Goal: Contribute content

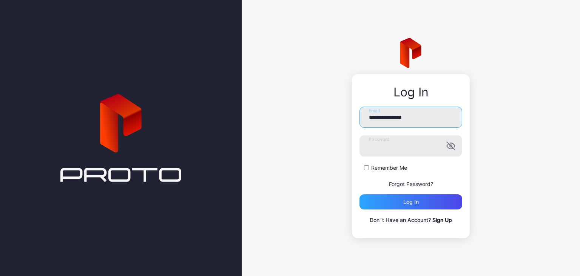
drag, startPoint x: 397, startPoint y: 117, endPoint x: 314, endPoint y: 116, distance: 83.5
click at [314, 116] on div "**********" at bounding box center [411, 138] width 339 height 276
type input "*"
type input "**********"
click at [410, 200] on div "Log in" at bounding box center [411, 202] width 15 height 6
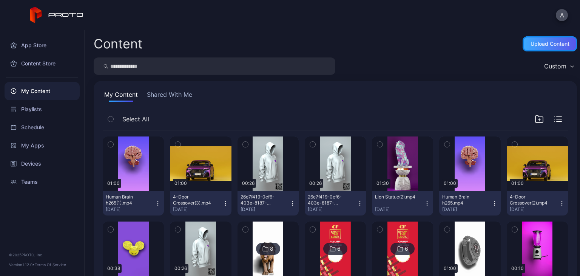
click at [556, 43] on div "Upload Content" at bounding box center [550, 44] width 39 height 6
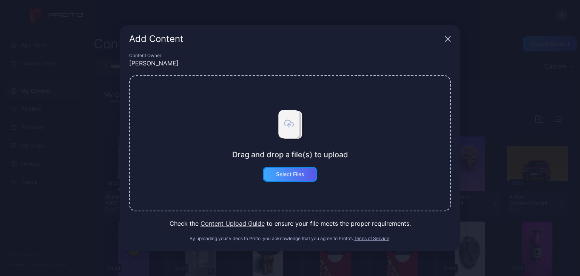
click at [293, 175] on div "Select Files" at bounding box center [290, 174] width 28 height 6
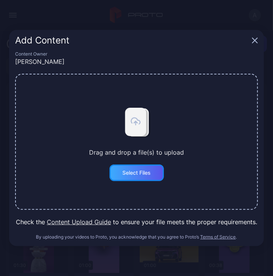
click at [153, 167] on div "Select Files" at bounding box center [137, 172] width 54 height 17
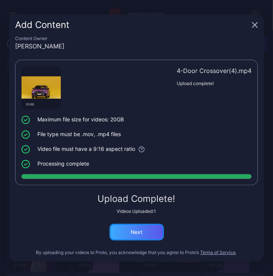
click at [138, 231] on div "Next" at bounding box center [137, 232] width 12 height 6
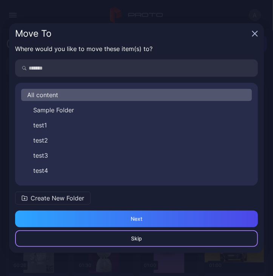
click at [178, 235] on div "Skip" at bounding box center [136, 238] width 243 height 17
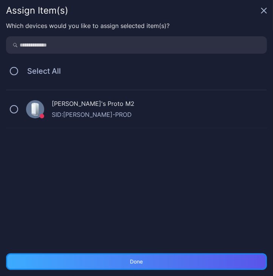
click at [142, 259] on div "Done" at bounding box center [136, 262] width 13 height 6
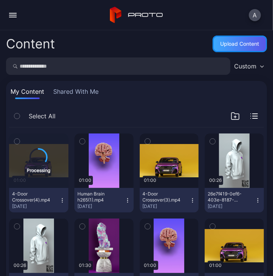
click at [235, 38] on div "Upload Content" at bounding box center [240, 44] width 54 height 17
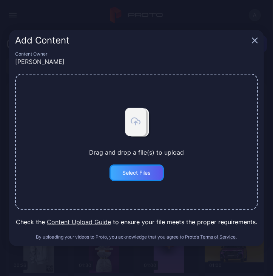
click at [139, 174] on div "Select Files" at bounding box center [136, 173] width 28 height 6
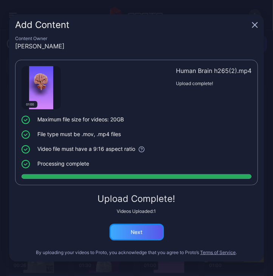
click at [145, 232] on div "Next" at bounding box center [137, 232] width 54 height 17
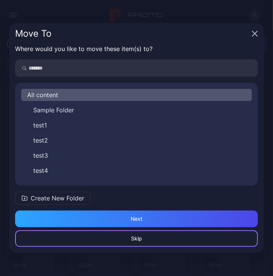
click at [142, 238] on div "Skip" at bounding box center [136, 238] width 11 height 6
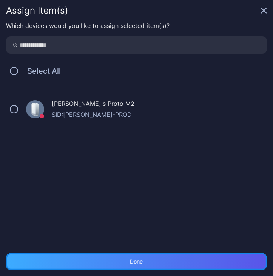
click at [178, 259] on div "Done" at bounding box center [136, 261] width 261 height 17
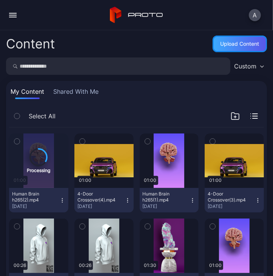
click at [252, 47] on div "Upload Content" at bounding box center [240, 44] width 54 height 17
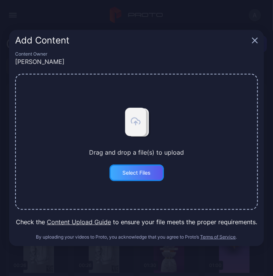
click at [138, 173] on div "Select Files" at bounding box center [136, 173] width 28 height 6
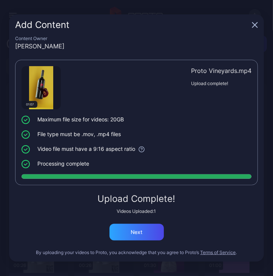
click at [157, 241] on div "Content Owner Alex 01:07 Proto Vineyards.mp4 Upload complete! Maximum file size…" at bounding box center [136, 149] width 255 height 226
click at [157, 235] on div "Next" at bounding box center [137, 232] width 54 height 17
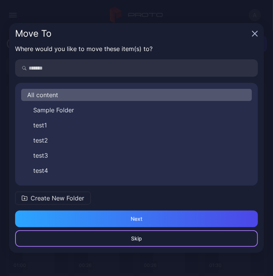
click at [152, 240] on div "Skip" at bounding box center [136, 238] width 243 height 17
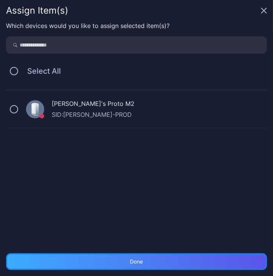
click at [155, 263] on div "Done" at bounding box center [136, 261] width 261 height 17
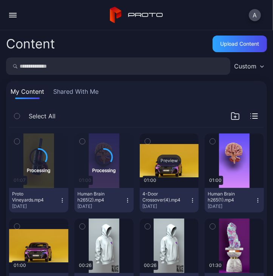
click at [163, 173] on div "Preview" at bounding box center [169, 160] width 59 height 54
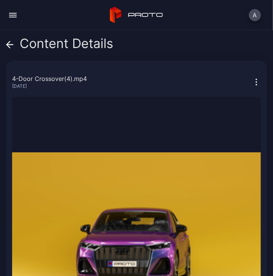
click at [8, 43] on icon at bounding box center [8, 44] width 3 height 6
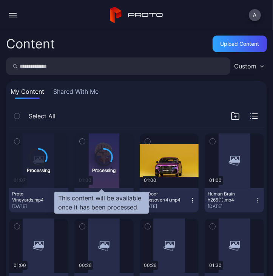
click at [103, 167] on div "Processing" at bounding box center [103, 169] width 23 height 7
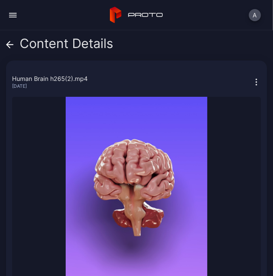
click at [9, 45] on icon at bounding box center [10, 45] width 6 height 0
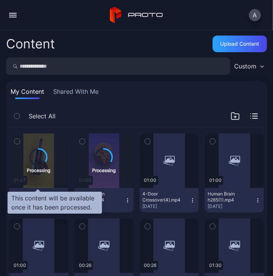
click at [42, 150] on icon at bounding box center [38, 157] width 17 height 17
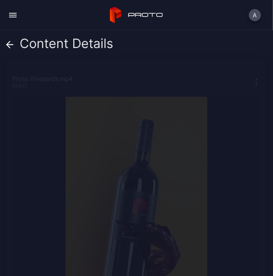
click at [10, 46] on icon at bounding box center [10, 45] width 8 height 8
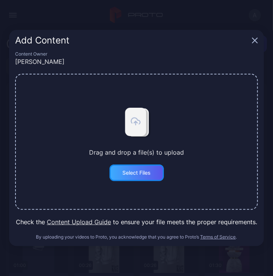
click at [148, 170] on div "Select Files" at bounding box center [136, 173] width 28 height 6
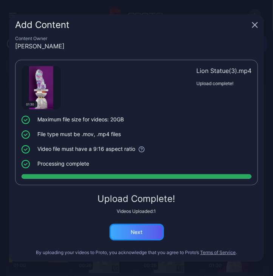
click at [151, 239] on div "Next" at bounding box center [137, 232] width 54 height 17
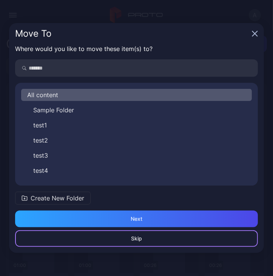
click at [142, 238] on div "Skip" at bounding box center [136, 238] width 243 height 17
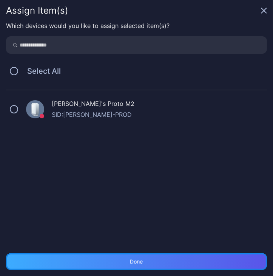
click at [166, 259] on div "Done" at bounding box center [136, 261] width 261 height 17
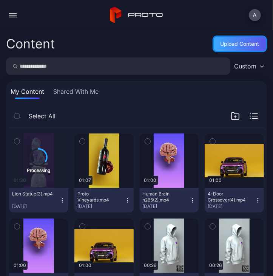
click at [227, 44] on div "Upload Content" at bounding box center [240, 44] width 39 height 6
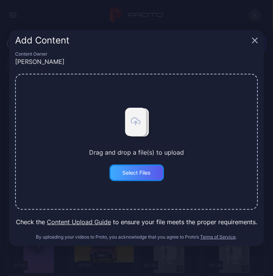
click at [144, 177] on div "Select Files" at bounding box center [137, 172] width 54 height 17
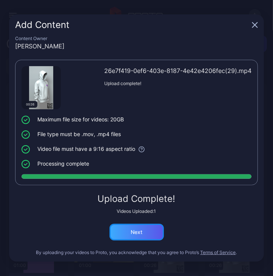
click at [153, 231] on div "Next" at bounding box center [137, 232] width 54 height 17
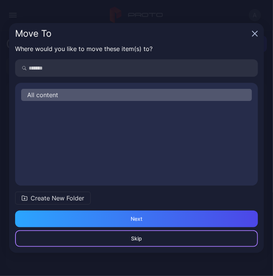
click at [151, 240] on div "Skip" at bounding box center [136, 238] width 243 height 17
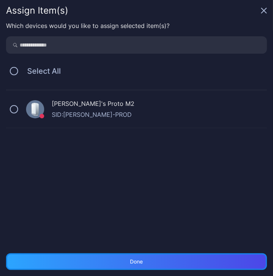
click at [154, 260] on div "Done" at bounding box center [136, 261] width 261 height 17
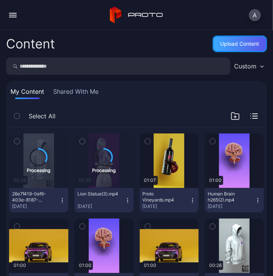
click at [245, 44] on div "Upload Content" at bounding box center [240, 44] width 39 height 6
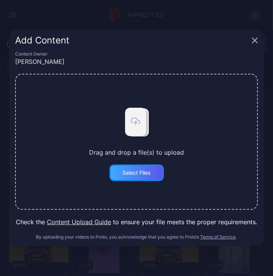
click at [140, 179] on div "Select Files" at bounding box center [137, 172] width 54 height 17
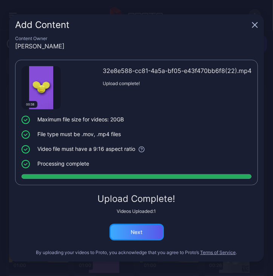
click at [153, 235] on div "Next" at bounding box center [137, 232] width 54 height 17
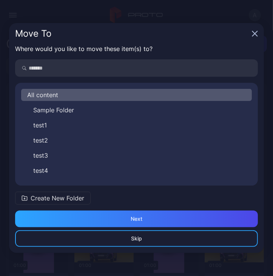
click at [167, 249] on div "Skip Next" at bounding box center [136, 232] width 255 height 42
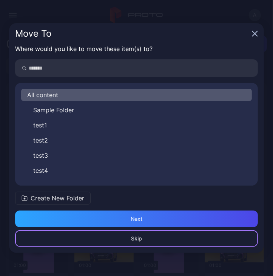
click at [173, 241] on div "Skip" at bounding box center [136, 238] width 243 height 17
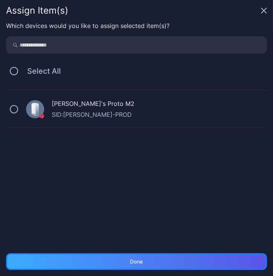
click at [166, 262] on div "Done" at bounding box center [136, 261] width 261 height 17
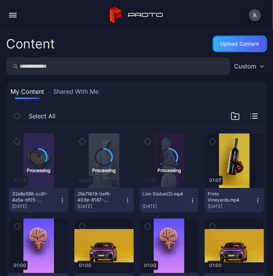
click at [233, 48] on div "Upload Content" at bounding box center [240, 44] width 54 height 17
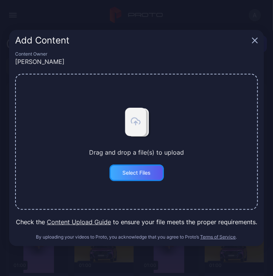
click at [125, 180] on div "Select Files" at bounding box center [137, 172] width 54 height 17
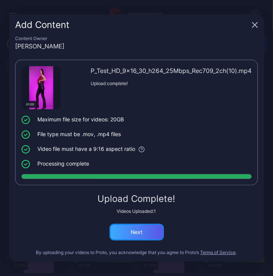
click at [118, 229] on div "Next" at bounding box center [137, 232] width 54 height 17
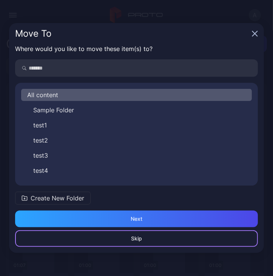
click at [135, 241] on div "Skip" at bounding box center [136, 238] width 11 height 6
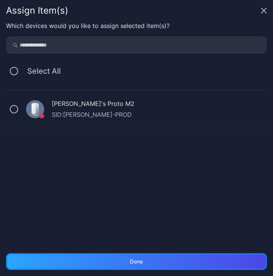
click at [136, 255] on div "Done" at bounding box center [136, 261] width 261 height 17
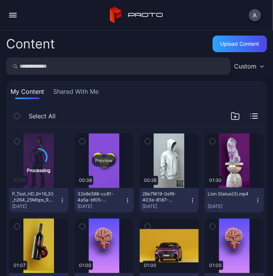
click at [102, 152] on div "Preview" at bounding box center [103, 160] width 59 height 54
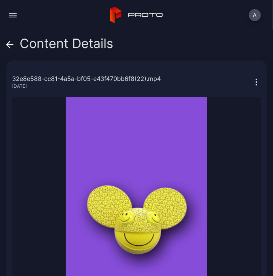
click at [11, 45] on icon at bounding box center [10, 45] width 8 height 8
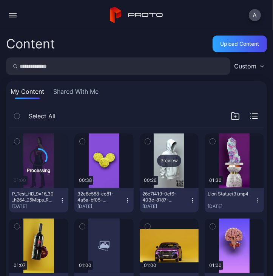
click at [163, 153] on div "Preview" at bounding box center [169, 160] width 59 height 54
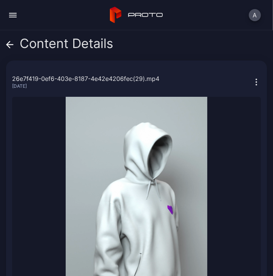
click at [12, 43] on icon at bounding box center [10, 45] width 8 height 8
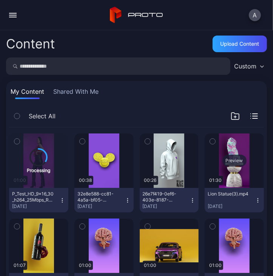
click at [223, 157] on div "Preview" at bounding box center [235, 161] width 24 height 12
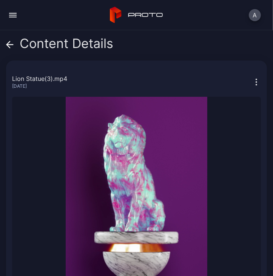
click at [8, 43] on icon at bounding box center [8, 44] width 3 height 6
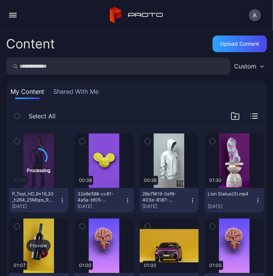
click at [45, 248] on div "Preview" at bounding box center [38, 246] width 24 height 12
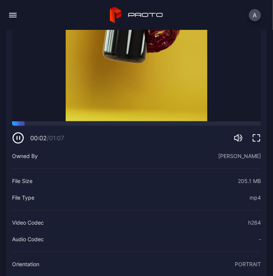
scroll to position [151, 0]
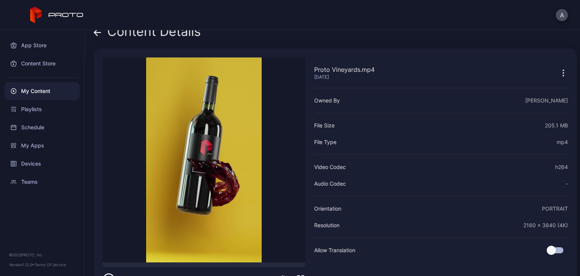
scroll to position [36, 0]
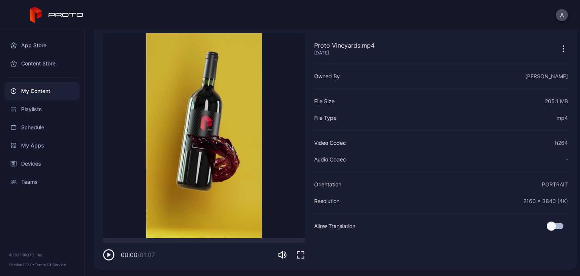
click at [108, 256] on icon "button" at bounding box center [108, 255] width 3 height 4
click at [50, 89] on div "My Content" at bounding box center [42, 91] width 75 height 18
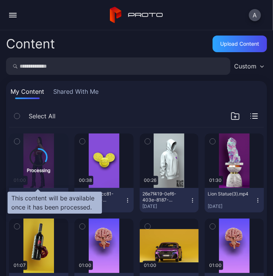
click at [39, 166] on div "Processing" at bounding box center [38, 160] width 23 height 25
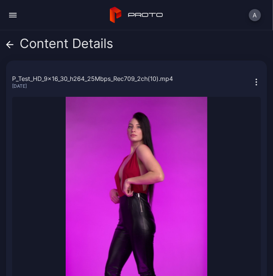
click at [9, 43] on icon at bounding box center [10, 45] width 8 height 8
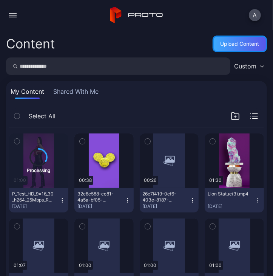
click at [229, 50] on div "Upload Content" at bounding box center [240, 44] width 54 height 17
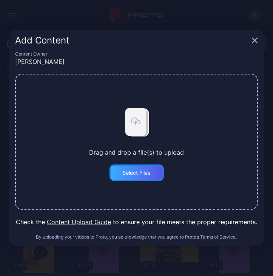
click at [127, 171] on div "Select Files" at bounding box center [136, 173] width 28 height 6
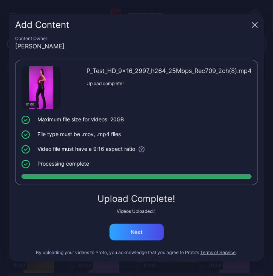
click at [136, 221] on div "Upload Complete! Videos Uploaded: 1 Next" at bounding box center [136, 217] width 243 height 46
click at [139, 232] on div "Next" at bounding box center [137, 232] width 12 height 6
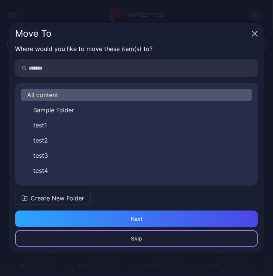
click at [139, 238] on div "Skip" at bounding box center [136, 238] width 11 height 6
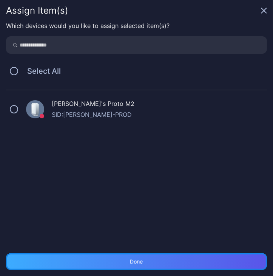
click at [118, 265] on div "Done" at bounding box center [136, 261] width 261 height 17
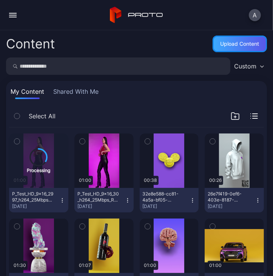
click at [225, 46] on div "Upload Content" at bounding box center [240, 44] width 39 height 6
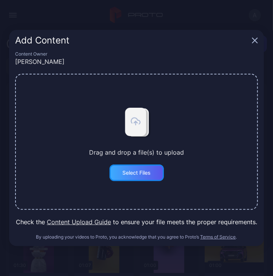
click at [142, 181] on div "Select Files" at bounding box center [137, 172] width 54 height 17
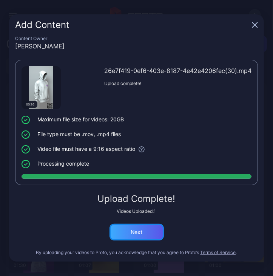
click at [154, 237] on div "Next" at bounding box center [137, 232] width 54 height 17
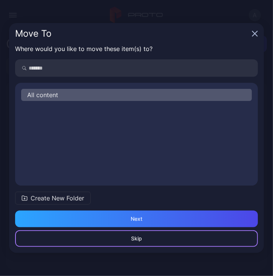
click at [148, 238] on div "Skip" at bounding box center [136, 238] width 243 height 17
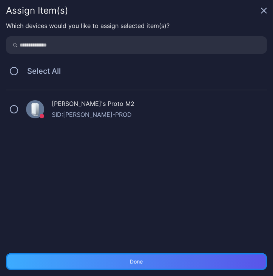
click at [212, 261] on div "Done" at bounding box center [136, 261] width 261 height 17
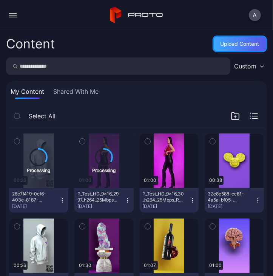
click at [238, 44] on div "Upload Content" at bounding box center [240, 44] width 39 height 6
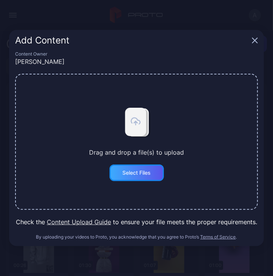
click at [134, 170] on div "Select Files" at bounding box center [136, 173] width 28 height 6
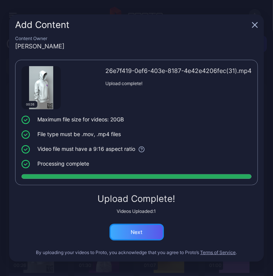
click at [144, 226] on div "Next" at bounding box center [137, 232] width 54 height 17
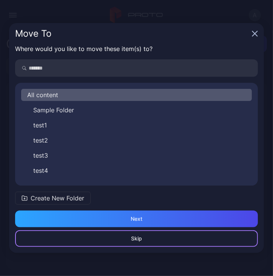
click at [147, 241] on div "Skip" at bounding box center [136, 238] width 243 height 17
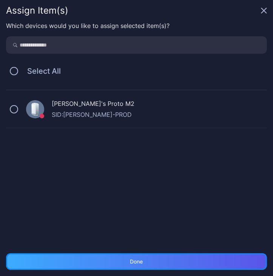
click at [139, 257] on div "Done" at bounding box center [136, 261] width 261 height 17
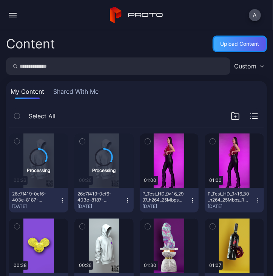
click at [249, 43] on div "Upload Content" at bounding box center [240, 44] width 39 height 6
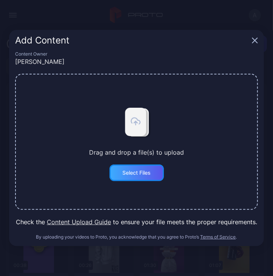
click at [136, 173] on div "Select Files" at bounding box center [136, 173] width 28 height 6
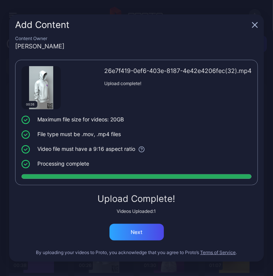
click at [150, 221] on div "Upload Complete! Videos Uploaded: 1 Next" at bounding box center [136, 217] width 243 height 46
click at [146, 231] on div "Next" at bounding box center [137, 232] width 54 height 17
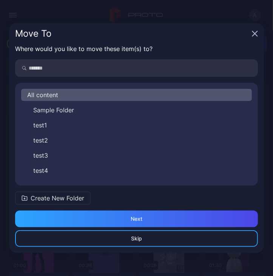
click at [254, 36] on icon "button" at bounding box center [255, 34] width 6 height 6
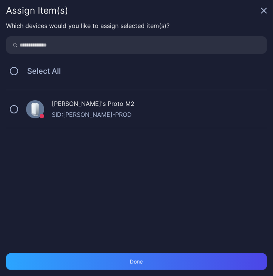
click at [133, 247] on div "Which devices would you like to assign selected item(s)? Select All Alex's Prot…" at bounding box center [136, 137] width 273 height 232
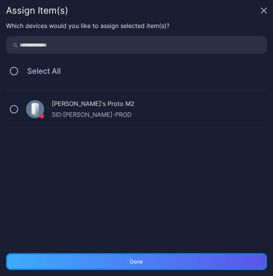
click at [134, 263] on div "Done" at bounding box center [136, 262] width 13 height 6
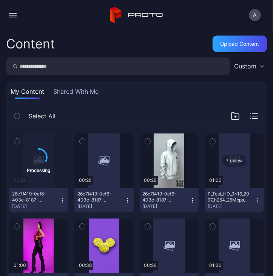
click at [221, 172] on div "Preview" at bounding box center [234, 160] width 59 height 54
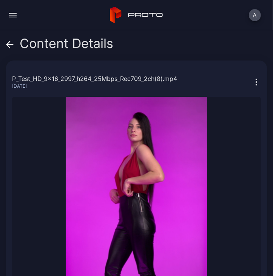
click at [10, 46] on icon at bounding box center [10, 45] width 8 height 8
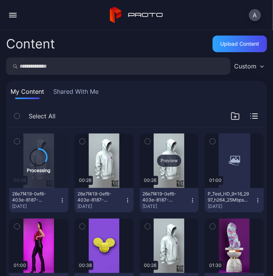
click at [182, 156] on div "Preview" at bounding box center [169, 160] width 59 height 54
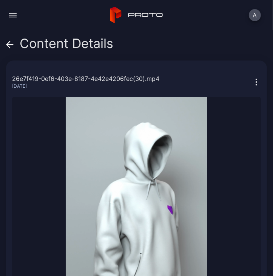
click at [11, 42] on icon at bounding box center [10, 45] width 8 height 8
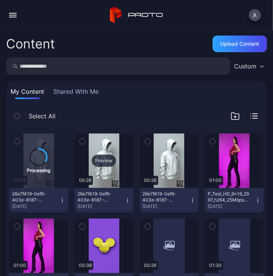
click at [101, 156] on div "Preview" at bounding box center [104, 161] width 24 height 12
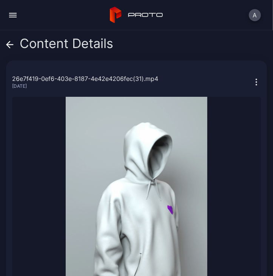
click at [9, 43] on icon at bounding box center [10, 45] width 8 height 8
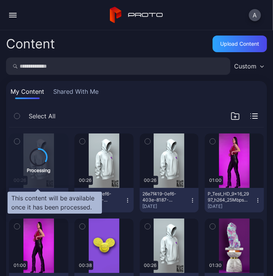
click at [41, 148] on div "Processing" at bounding box center [38, 160] width 23 height 25
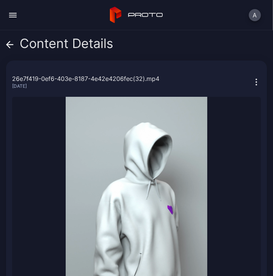
click at [12, 45] on icon at bounding box center [10, 45] width 8 height 8
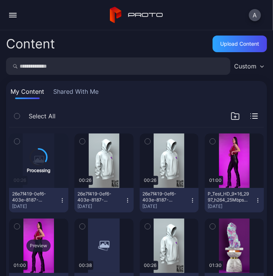
click at [41, 224] on div "Preview" at bounding box center [38, 245] width 59 height 54
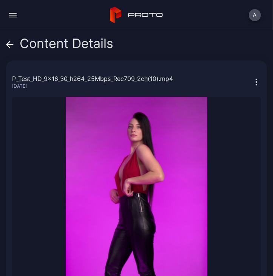
click at [12, 43] on icon at bounding box center [10, 45] width 8 height 8
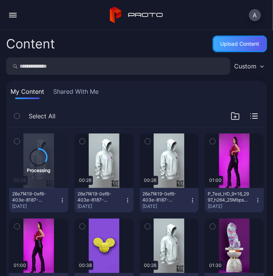
click at [223, 37] on div "Upload Content" at bounding box center [240, 44] width 54 height 17
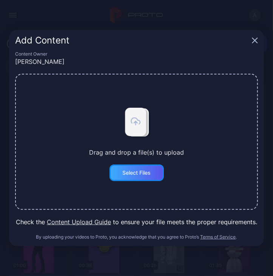
click at [125, 179] on div "Select Files" at bounding box center [137, 172] width 54 height 17
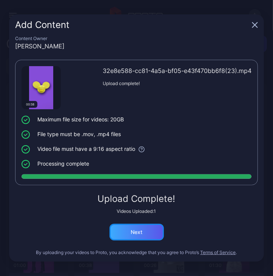
click at [117, 236] on div "Next" at bounding box center [137, 232] width 54 height 17
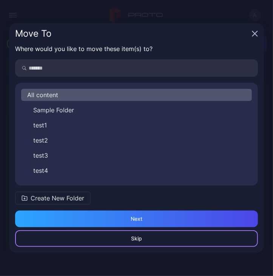
click at [150, 239] on div "Skip" at bounding box center [136, 238] width 243 height 17
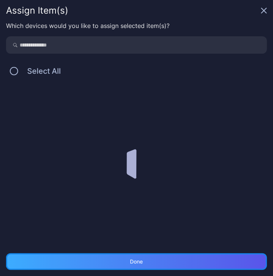
click at [142, 259] on div "Done" at bounding box center [136, 262] width 13 height 6
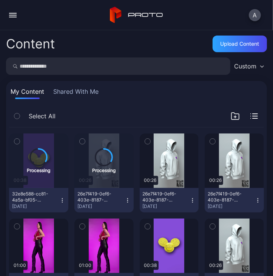
drag, startPoint x: 215, startPoint y: 56, endPoint x: 230, endPoint y: 47, distance: 17.4
click at [215, 56] on div "Content Upload Content Custom My Content Shared With Me Select All Processing 0…" at bounding box center [136, 153] width 273 height 246
click at [230, 47] on div "Upload Content" at bounding box center [240, 44] width 54 height 17
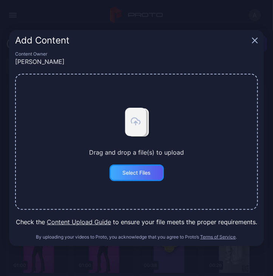
click at [144, 171] on div "Select Files" at bounding box center [136, 173] width 28 height 6
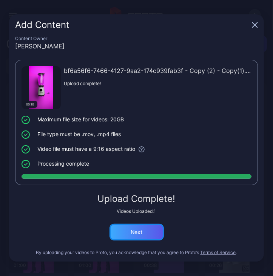
click at [122, 238] on div "Next" at bounding box center [137, 232] width 54 height 17
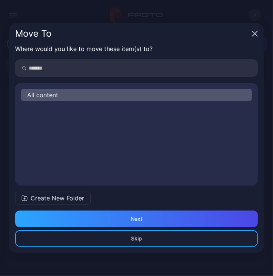
click at [142, 248] on div "Skip Next" at bounding box center [136, 232] width 255 height 42
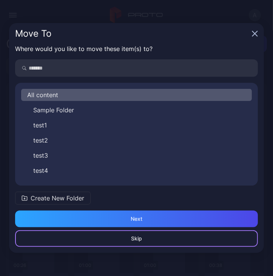
click at [150, 236] on div "Skip" at bounding box center [136, 238] width 243 height 17
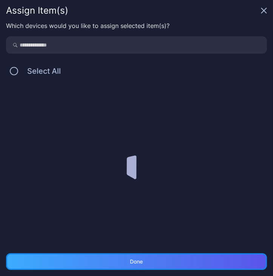
click at [139, 255] on div "Done" at bounding box center [136, 261] width 261 height 17
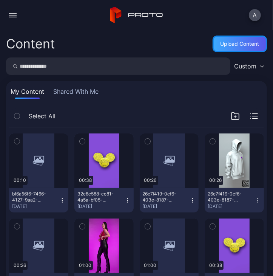
click at [226, 47] on div "Upload Content" at bounding box center [240, 44] width 54 height 17
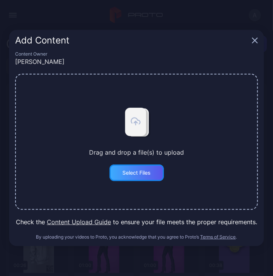
click at [138, 166] on div "Select Files" at bounding box center [137, 172] width 54 height 17
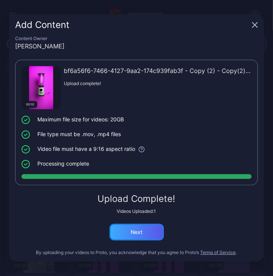
click at [144, 226] on div "Next" at bounding box center [137, 232] width 54 height 17
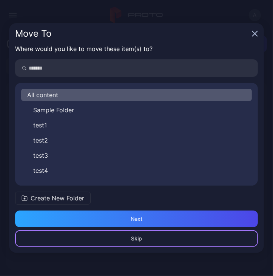
click at [135, 236] on div "Skip" at bounding box center [136, 238] width 11 height 6
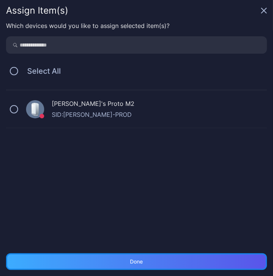
click at [182, 264] on div "Done" at bounding box center [136, 261] width 261 height 17
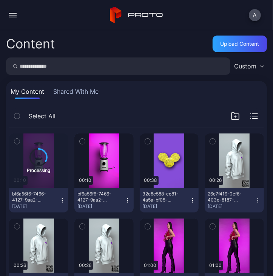
click at [228, 56] on div "Content Upload Content Custom My Content Shared With Me Select All Processing 0…" at bounding box center [136, 153] width 273 height 246
click at [238, 49] on div "Upload Content" at bounding box center [240, 44] width 54 height 17
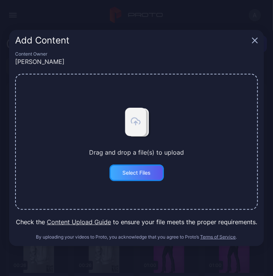
click at [141, 167] on div "Select Files" at bounding box center [137, 172] width 54 height 17
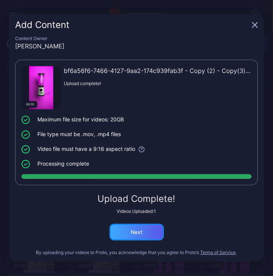
click at [141, 234] on div "Next" at bounding box center [137, 232] width 12 height 6
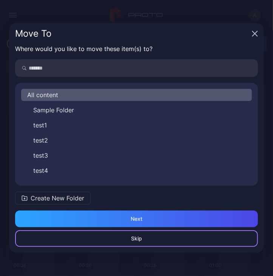
click at [143, 239] on div "Skip" at bounding box center [136, 238] width 243 height 17
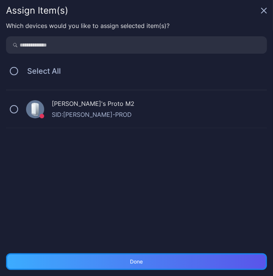
click at [136, 266] on div "Done" at bounding box center [136, 261] width 261 height 17
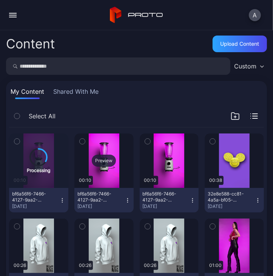
click at [92, 174] on div "Preview" at bounding box center [103, 160] width 59 height 54
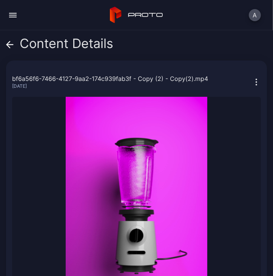
click at [9, 44] on icon at bounding box center [10, 45] width 8 height 8
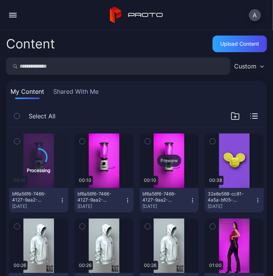
click at [164, 161] on div "Preview" at bounding box center [169, 161] width 24 height 12
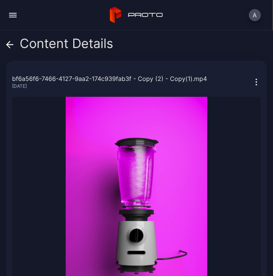
click at [8, 42] on icon at bounding box center [10, 45] width 8 height 8
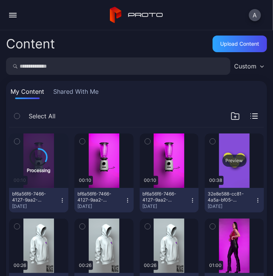
click at [231, 156] on div "Preview" at bounding box center [235, 161] width 24 height 12
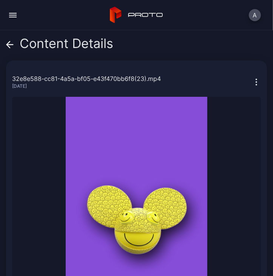
click at [8, 44] on icon at bounding box center [10, 45] width 8 height 8
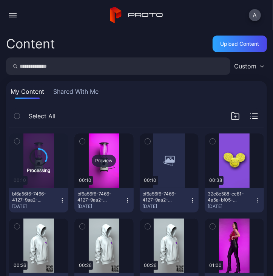
click at [92, 162] on div "Preview" at bounding box center [104, 161] width 24 height 12
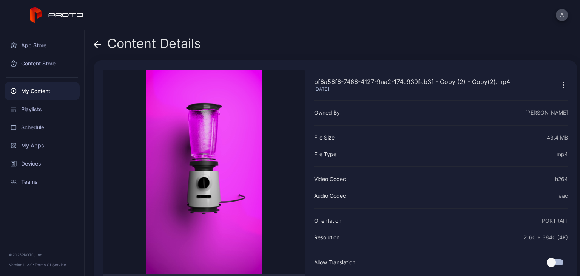
click at [47, 91] on div "My Content" at bounding box center [42, 91] width 75 height 18
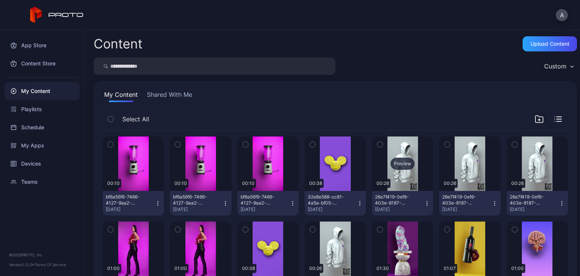
click at [399, 174] on div "Preview" at bounding box center [402, 163] width 61 height 54
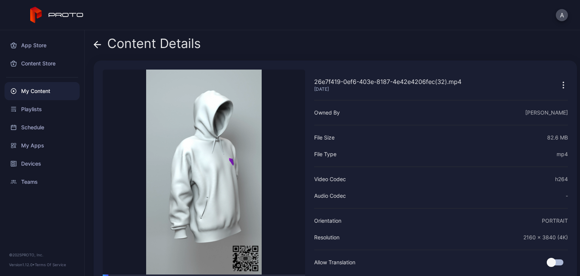
click at [101, 43] on icon at bounding box center [98, 45] width 8 height 8
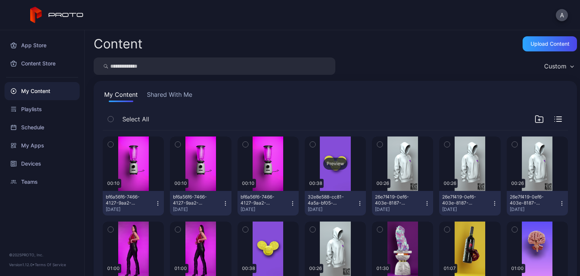
click at [341, 186] on div "Preview" at bounding box center [335, 163] width 61 height 54
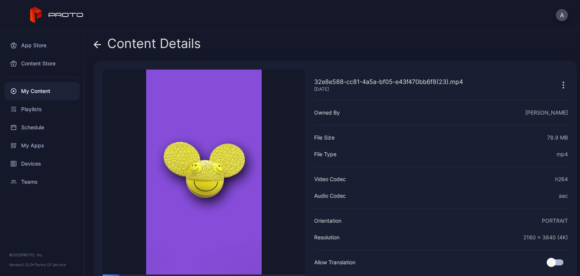
click at [96, 43] on icon at bounding box center [98, 45] width 8 height 8
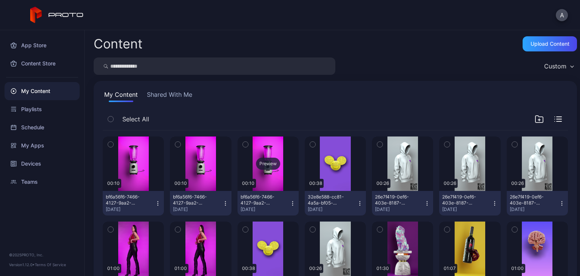
click at [246, 155] on div "Preview" at bounding box center [268, 163] width 61 height 54
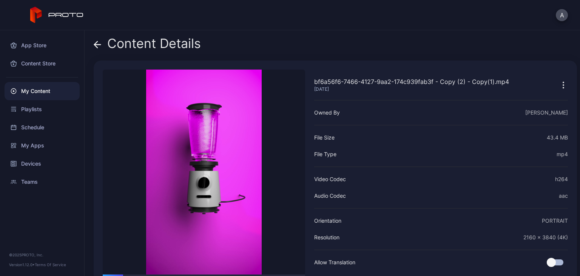
click at [98, 43] on icon at bounding box center [98, 45] width 8 height 8
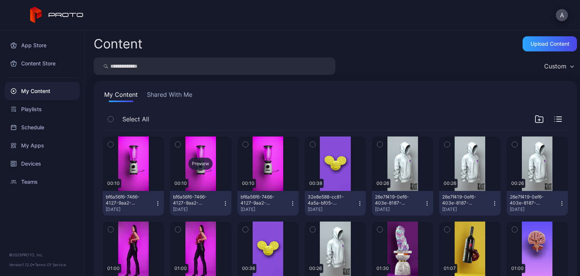
click at [216, 182] on div "Preview" at bounding box center [200, 163] width 61 height 54
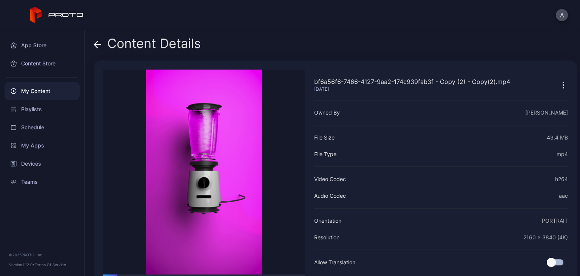
click at [98, 45] on icon at bounding box center [98, 45] width 8 height 8
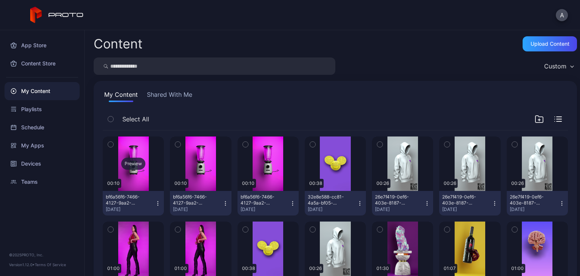
click at [145, 182] on div "Preview" at bounding box center [133, 163] width 61 height 54
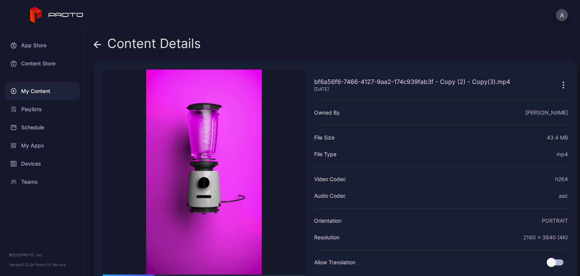
click at [98, 43] on icon at bounding box center [98, 45] width 8 height 8
